Goal: Task Accomplishment & Management: Manage account settings

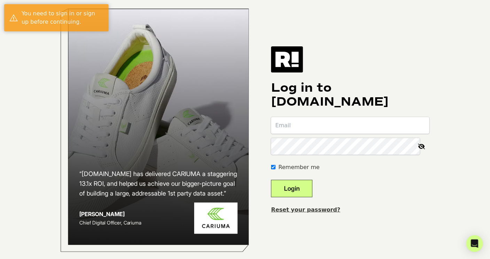
click at [302, 131] on input "email" at bounding box center [350, 125] width 158 height 17
type input "[EMAIL_ADDRESS][DOMAIN_NAME]"
click at [303, 196] on button "Login" at bounding box center [291, 188] width 41 height 17
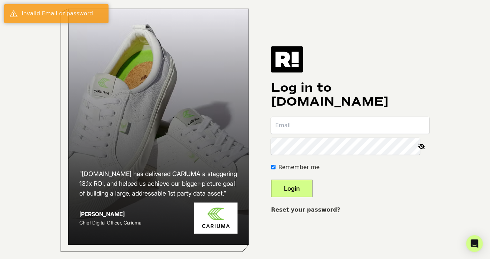
click at [304, 133] on input "email" at bounding box center [350, 125] width 158 height 17
type input "[EMAIL_ADDRESS][DOMAIN_NAME]"
